Goal: Information Seeking & Learning: Learn about a topic

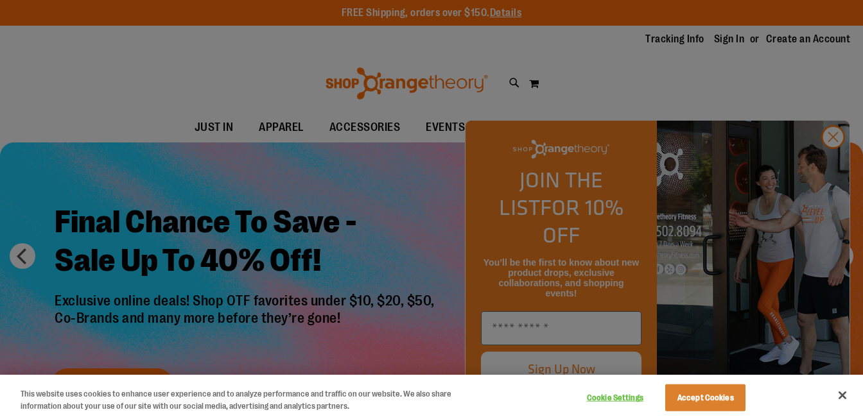
click at [356, 225] on div at bounding box center [431, 209] width 863 height 419
click at [719, 400] on button "Accept Cookies" at bounding box center [705, 398] width 80 height 27
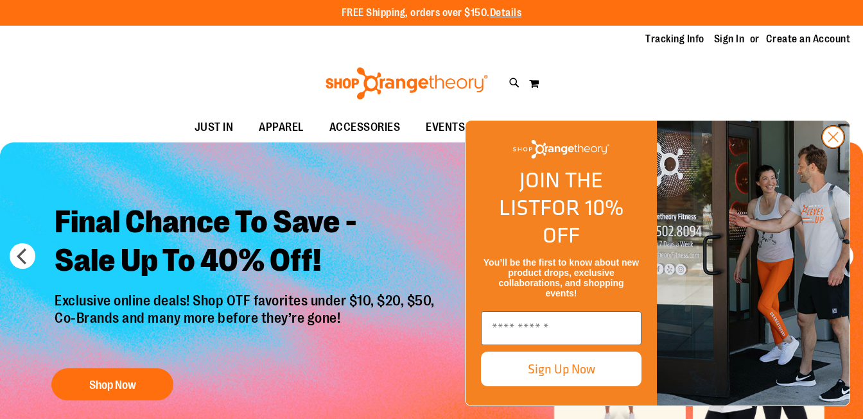
click at [834, 148] on circle "Close dialog" at bounding box center [833, 137] width 21 height 21
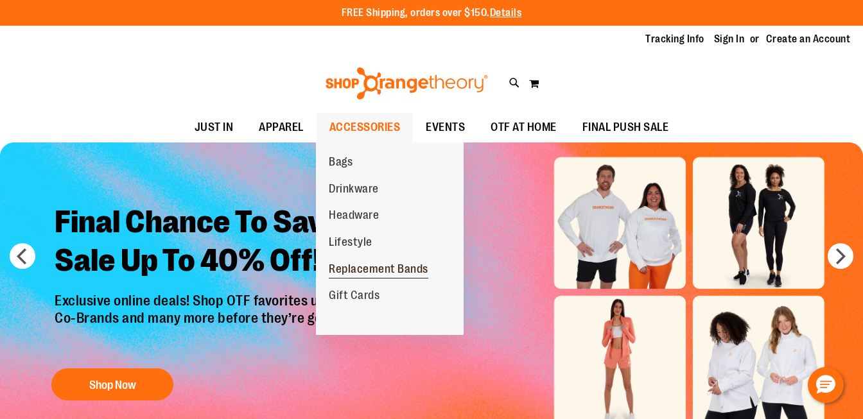
click at [349, 269] on span "Replacement Bands" at bounding box center [379, 271] width 100 height 16
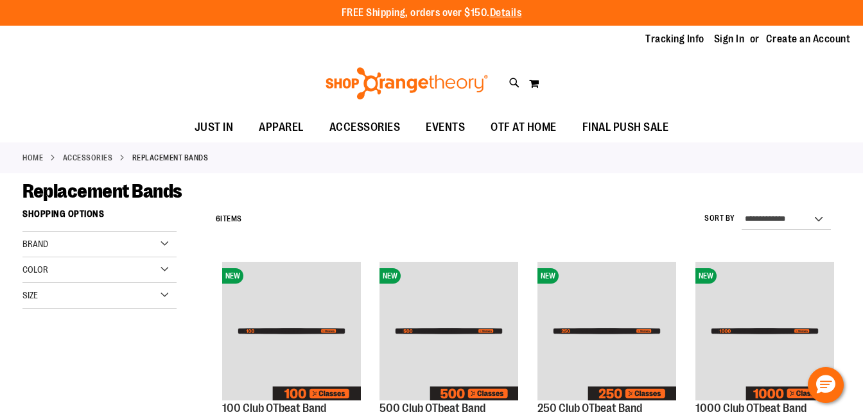
click at [426, 78] on img at bounding box center [407, 83] width 166 height 32
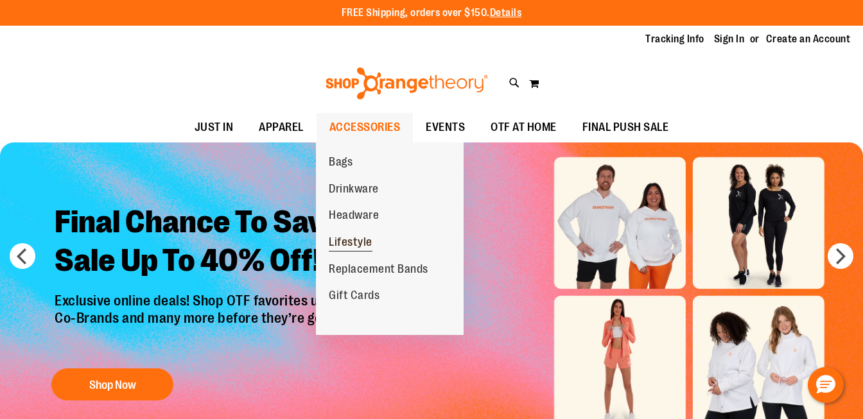
click at [369, 247] on span "Lifestyle" at bounding box center [351, 244] width 44 height 16
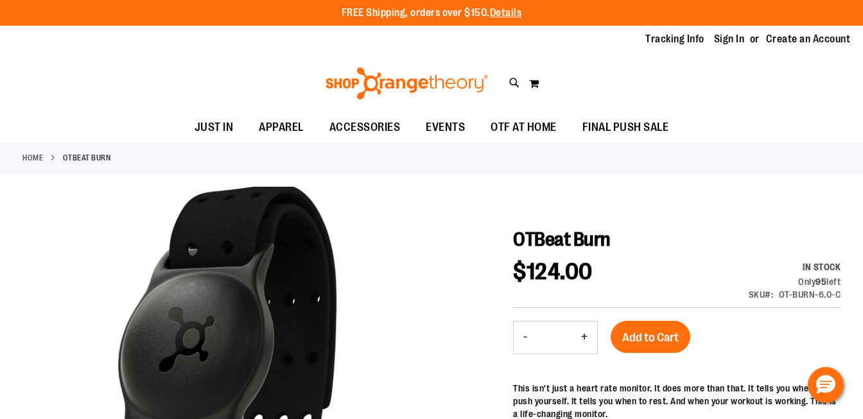
click at [85, 159] on strong "OTBeat Burn" at bounding box center [87, 158] width 48 height 12
click at [31, 158] on link "Home" at bounding box center [32, 158] width 21 height 12
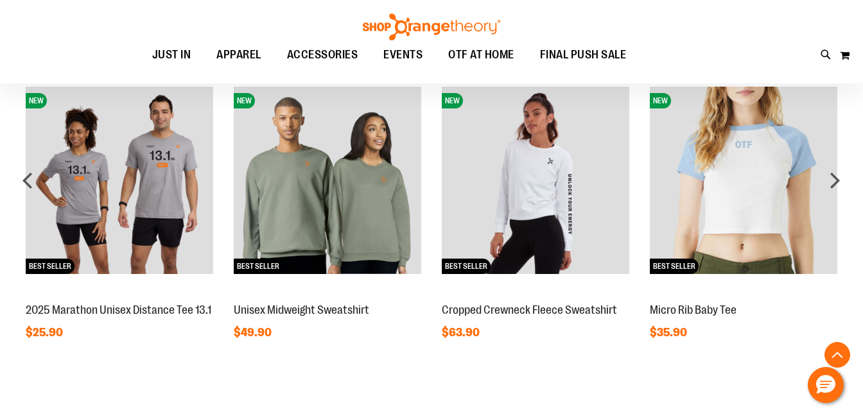
scroll to position [798, 0]
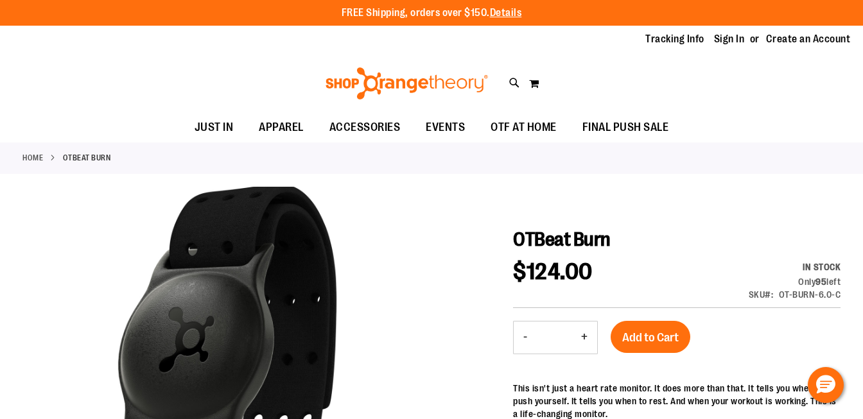
click at [538, 243] on span "OTBeat Burn" at bounding box center [562, 240] width 98 height 22
copy div "OTBeat Burn"
